Goal: Transaction & Acquisition: Download file/media

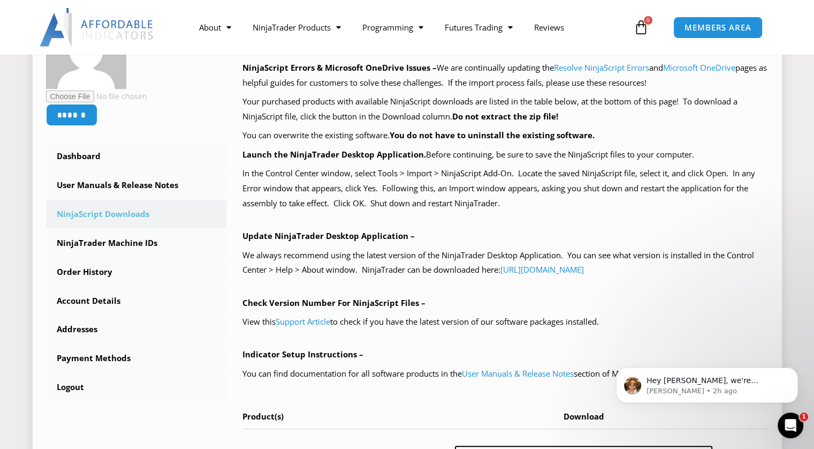
scroll to position [268, 0]
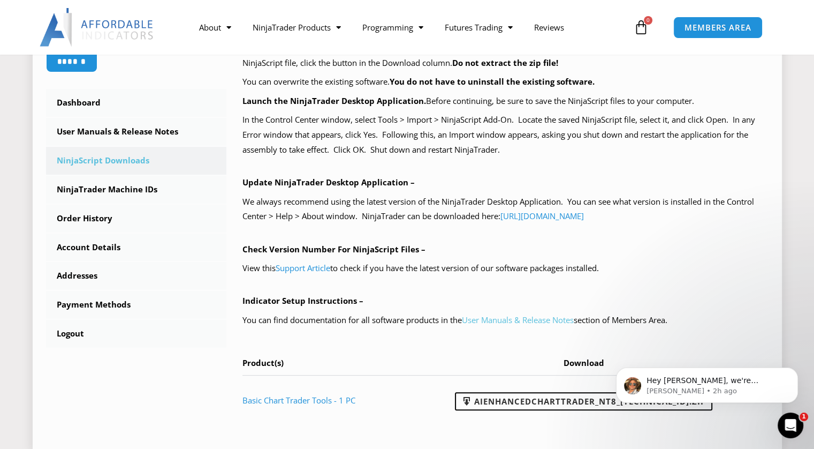
click at [514, 322] on link "User Manuals & Release Notes" at bounding box center [518, 319] width 112 height 11
click at [517, 319] on link "User Manuals & Release Notes" at bounding box center [518, 319] width 112 height 11
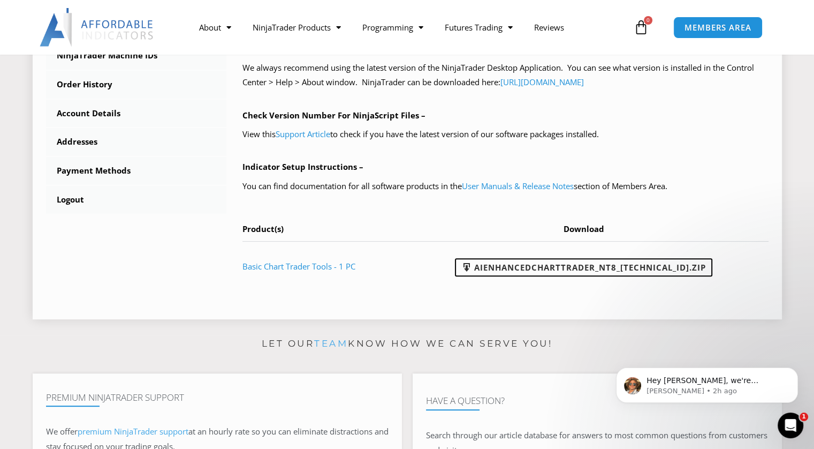
scroll to position [482, 0]
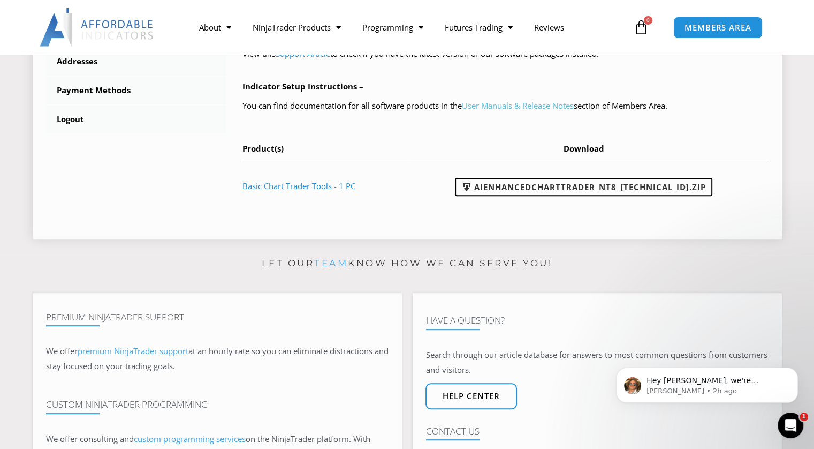
click at [518, 107] on link "User Manuals & Release Notes" at bounding box center [518, 105] width 112 height 11
click at [285, 186] on link "Basic Chart Trader Tools - 1 PC" at bounding box center [299, 185] width 113 height 11
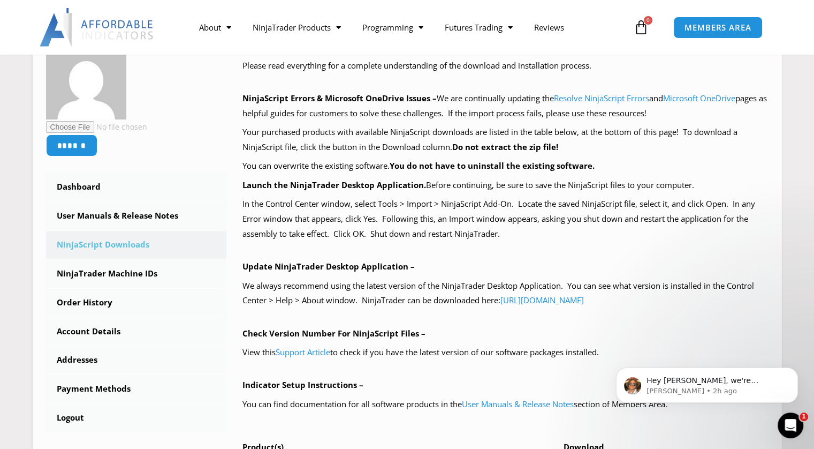
scroll to position [0, 0]
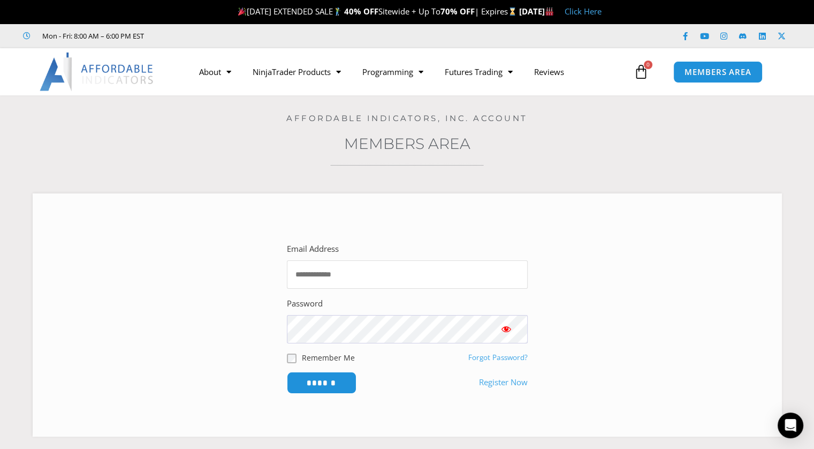
type input "**********"
